Goal: Find specific page/section: Find specific page/section

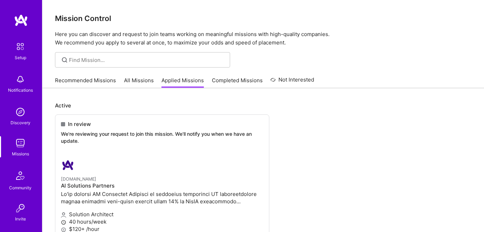
scroll to position [32, 0]
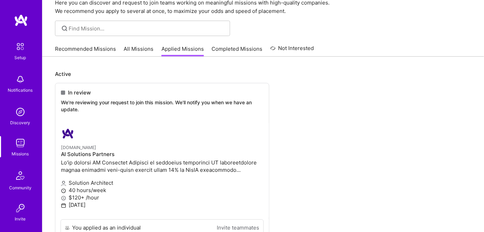
click at [135, 51] on link "All Missions" at bounding box center [139, 51] width 30 height 12
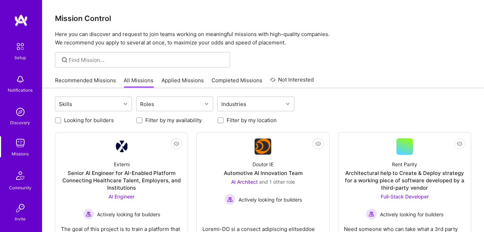
click at [189, 84] on link "Applied Missions" at bounding box center [183, 83] width 42 height 12
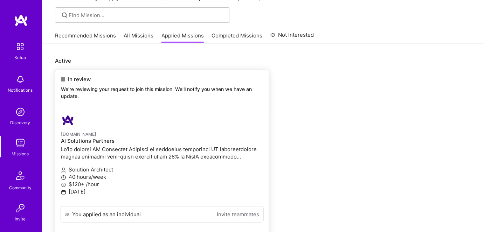
scroll to position [32, 0]
